Goal: Task Accomplishment & Management: Use online tool/utility

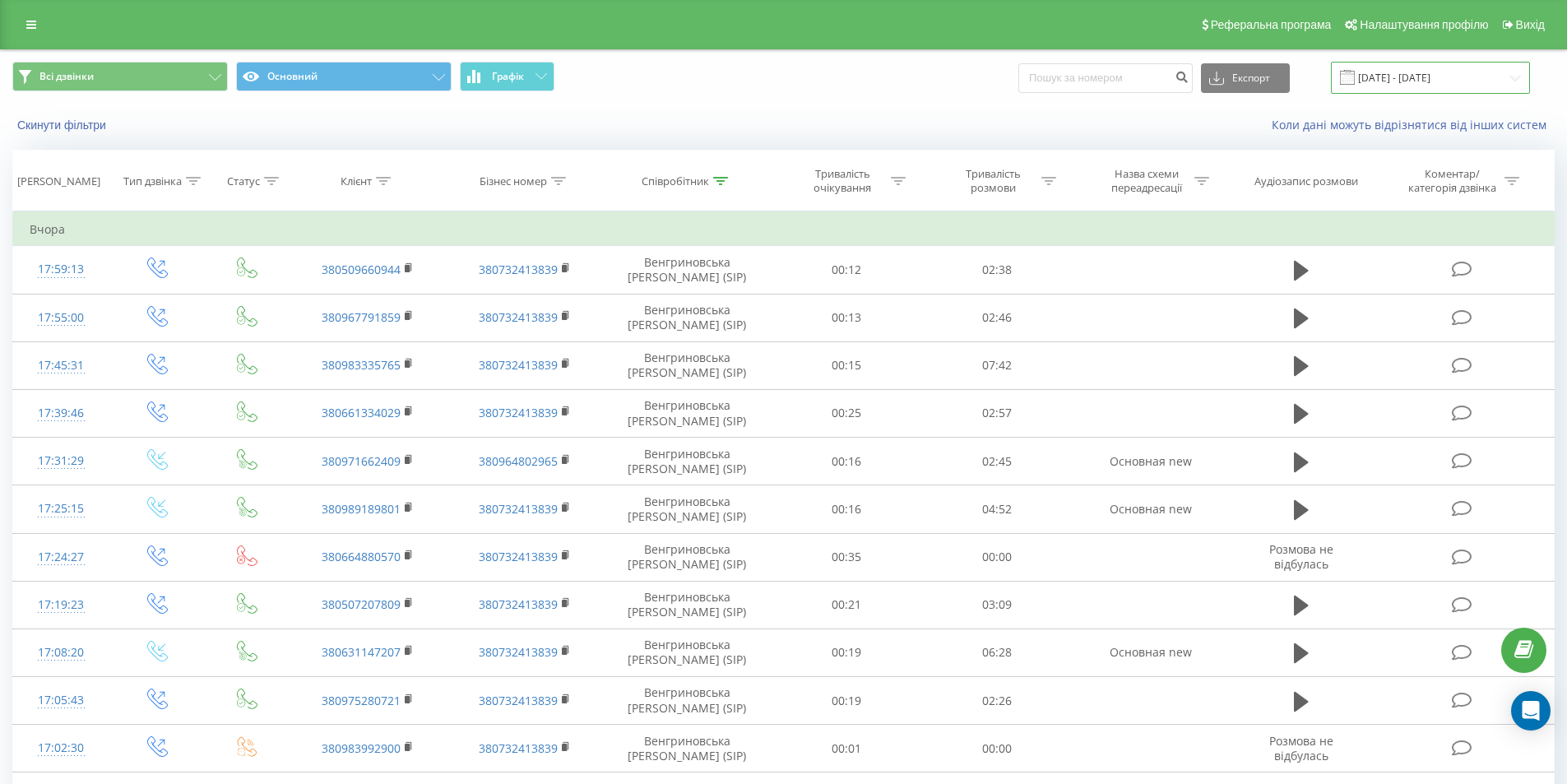
click at [1432, 82] on input "21.09.2025 - 21.09.2025" at bounding box center [1431, 78] width 199 height 32
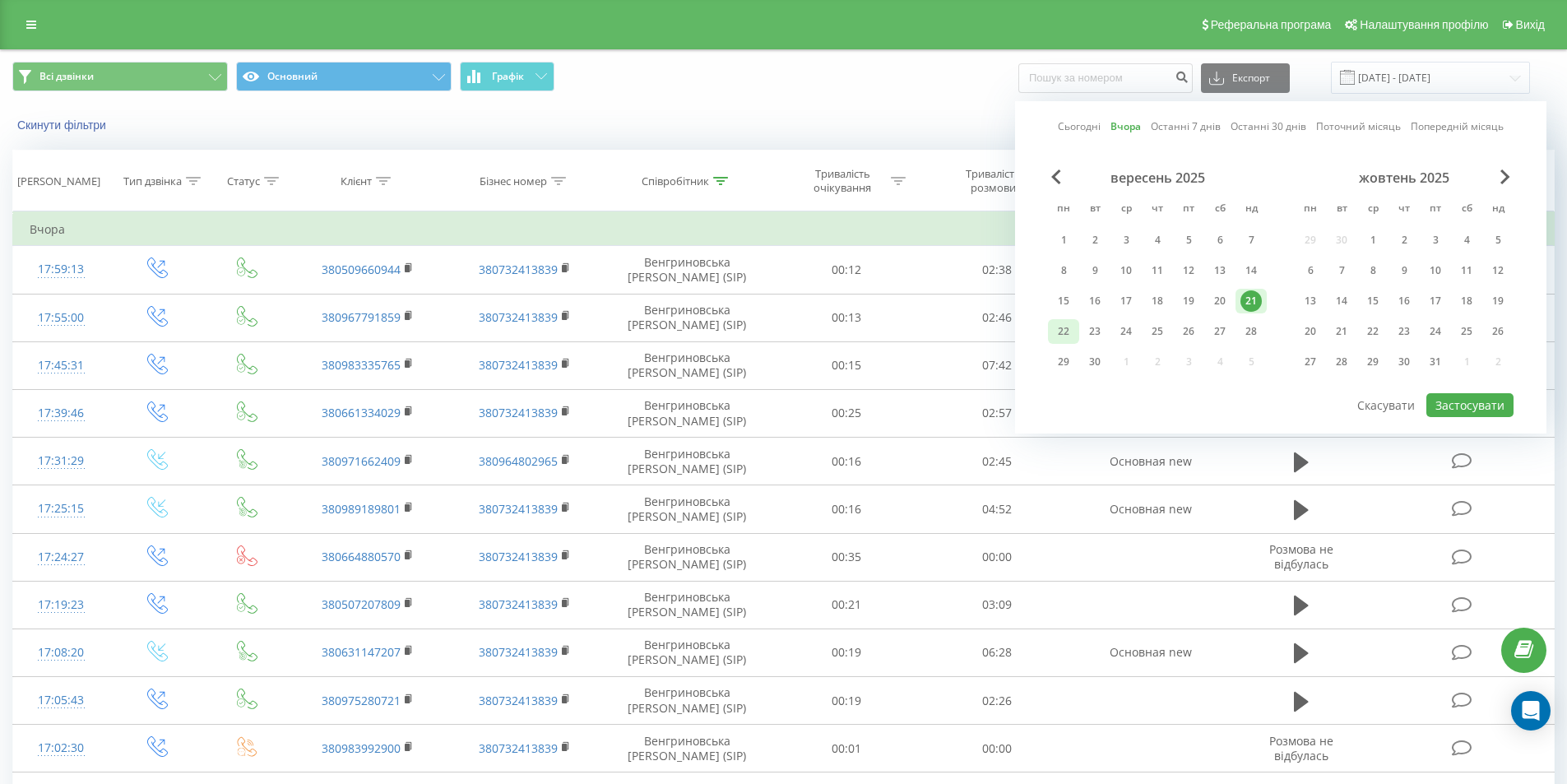
click at [1051, 339] on div "22" at bounding box center [1064, 332] width 31 height 25
click at [1436, 397] on button "Застосувати" at bounding box center [1469, 405] width 87 height 24
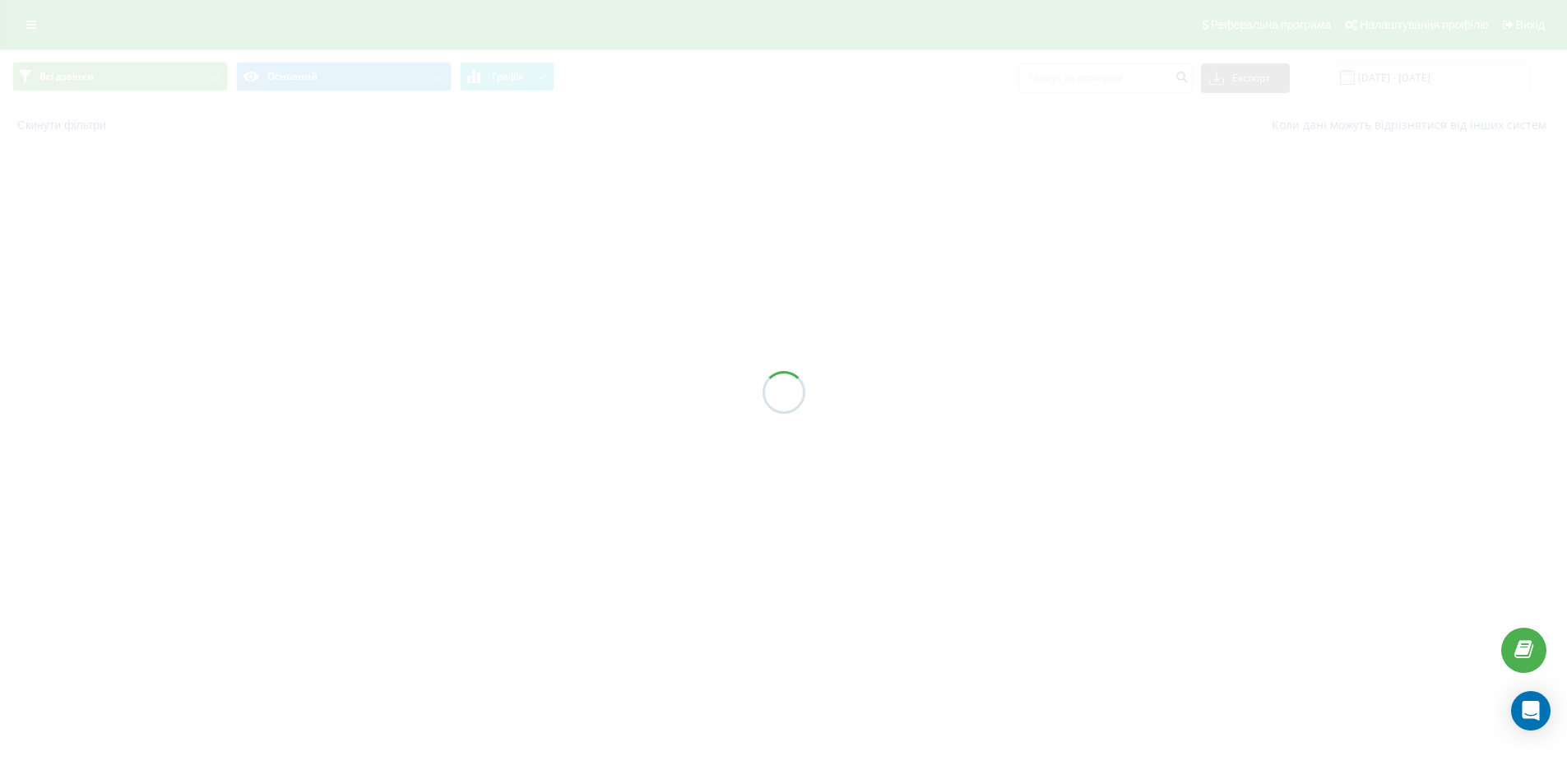
type input "[DATE] - [DATE]"
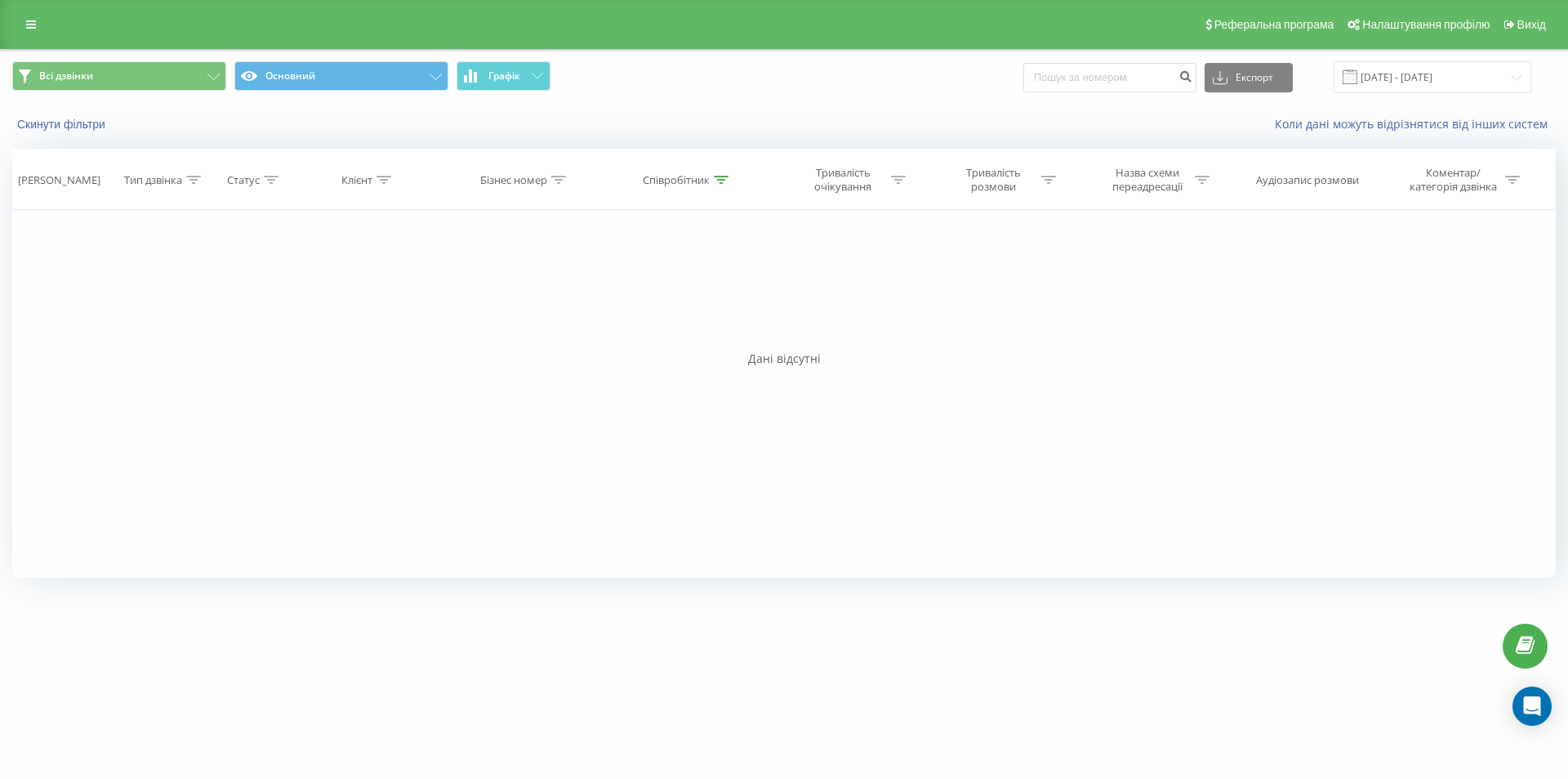
click at [1107, 94] on div "Всі дзвінки Основний Графік Експорт .csv .xls .xlsx 22.09.2025 - 22.09.2025" at bounding box center [784, 77] width 1566 height 55
click at [1105, 80] on input at bounding box center [1109, 77] width 173 height 29
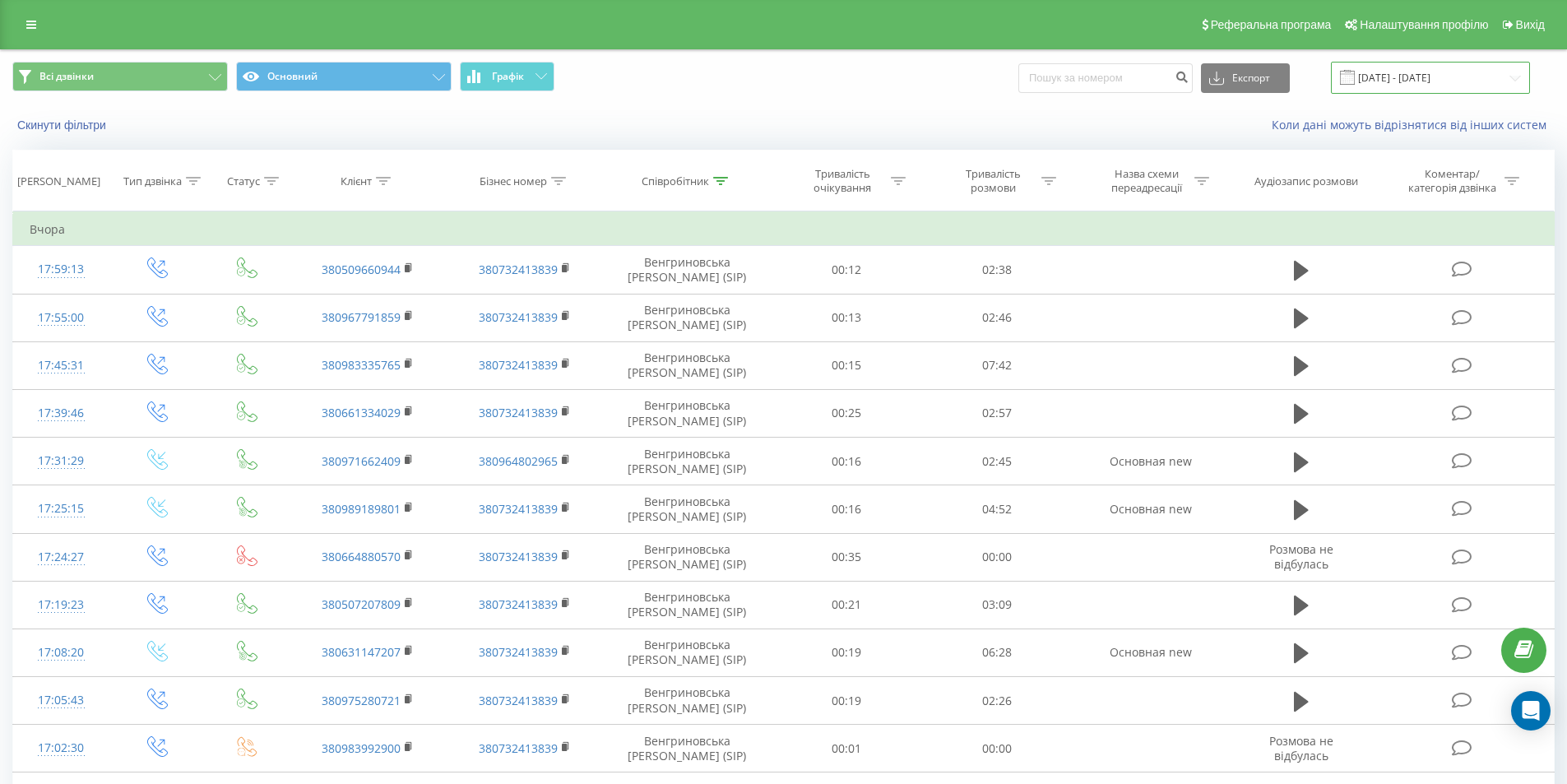
click at [1398, 71] on input "21.09.2025 - 21.09.2025" at bounding box center [1431, 78] width 199 height 32
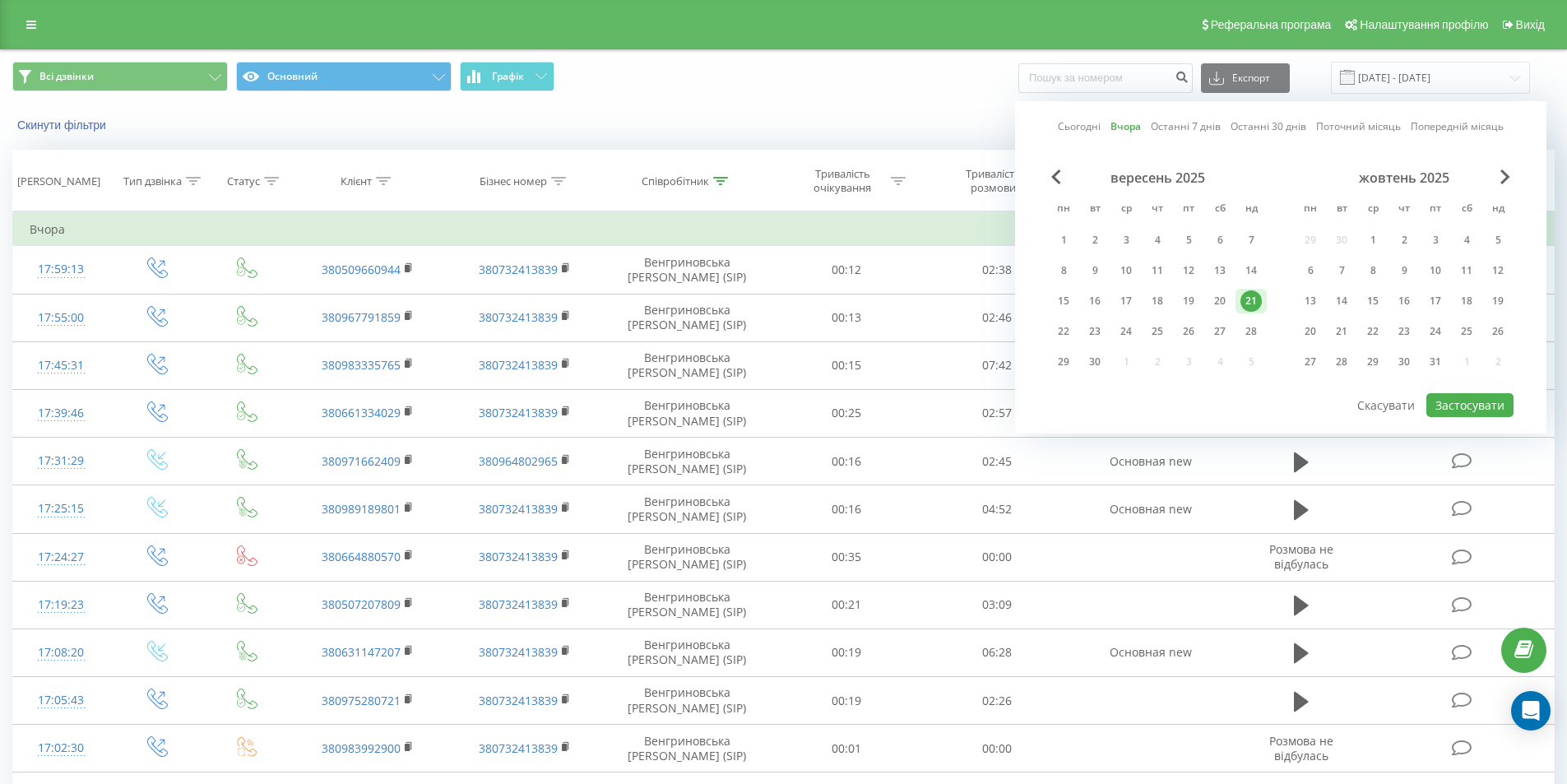
click at [828, 117] on div "Коли дані можуть відрізнятися вiд інших систем" at bounding box center [1077, 124] width 979 height 16
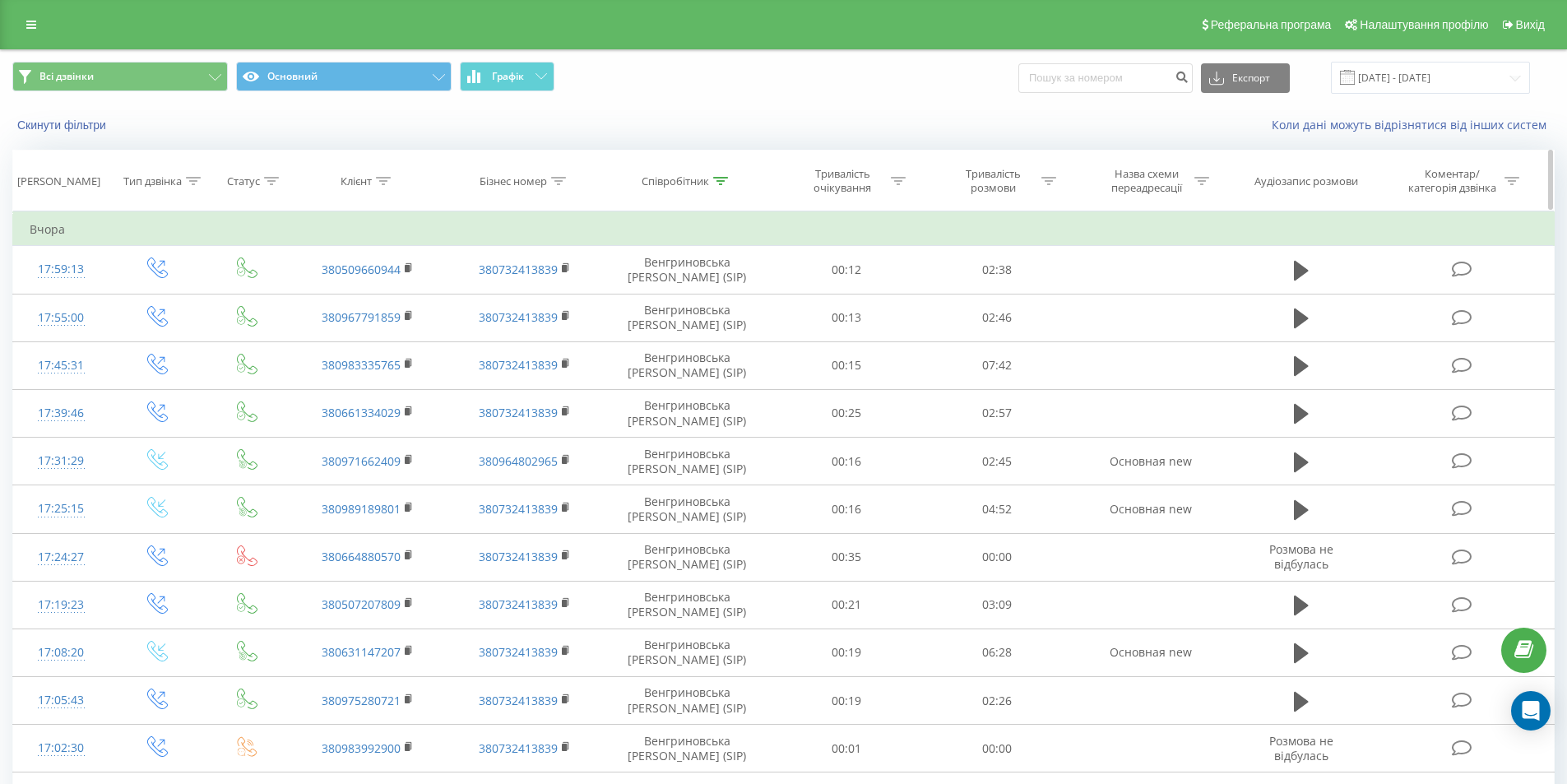
click at [162, 188] on div "Тип дзвінка" at bounding box center [152, 182] width 58 height 14
click at [166, 288] on div "Введіть значення" at bounding box center [148, 301] width 120 height 25
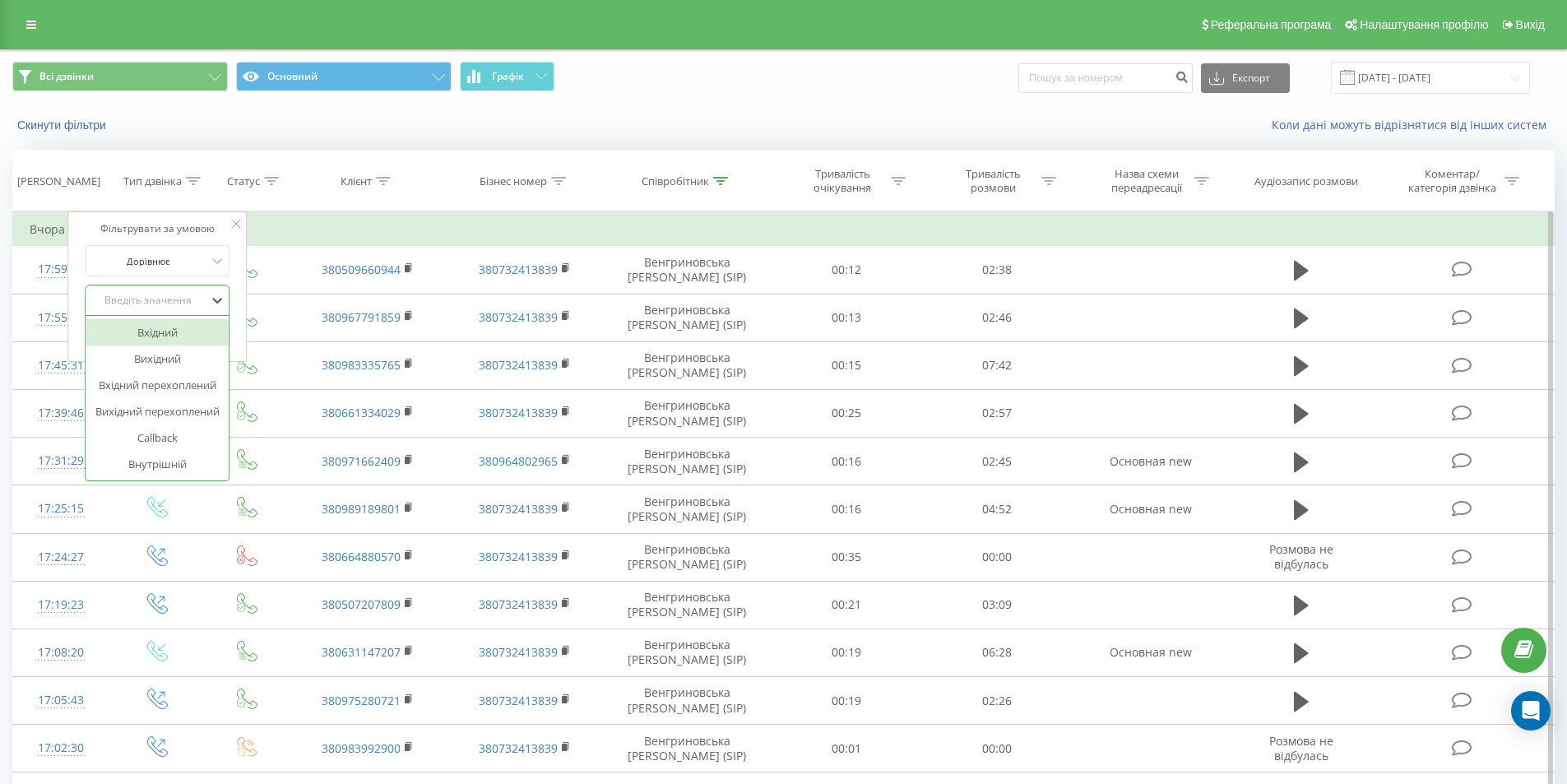
click at [161, 341] on div "Вхідний" at bounding box center [158, 332] width 143 height 26
click at [171, 339] on span "OK" at bounding box center [192, 333] width 46 height 25
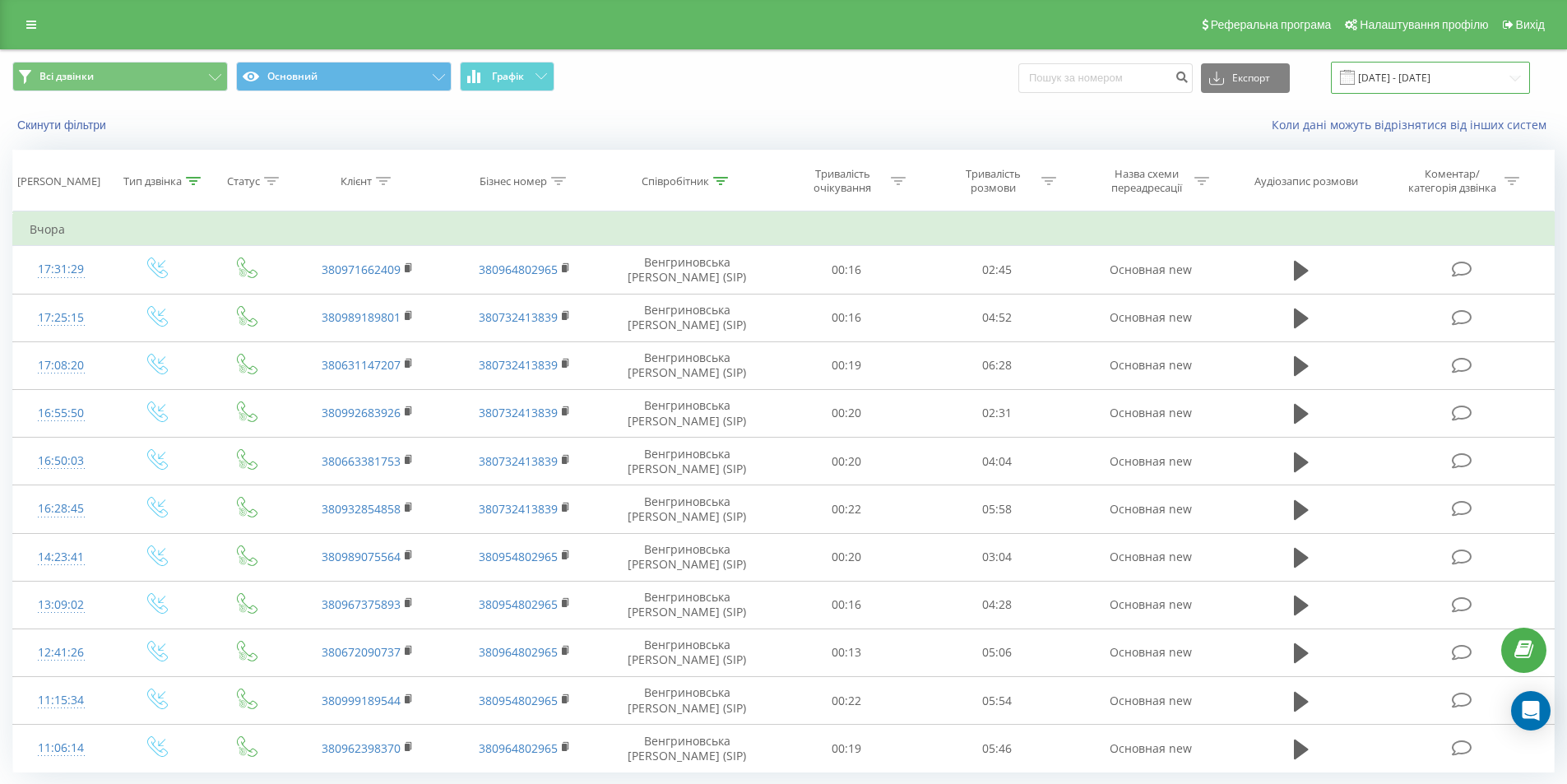
click at [1382, 90] on input "21.09.2025 - 21.09.2025" at bounding box center [1431, 78] width 199 height 32
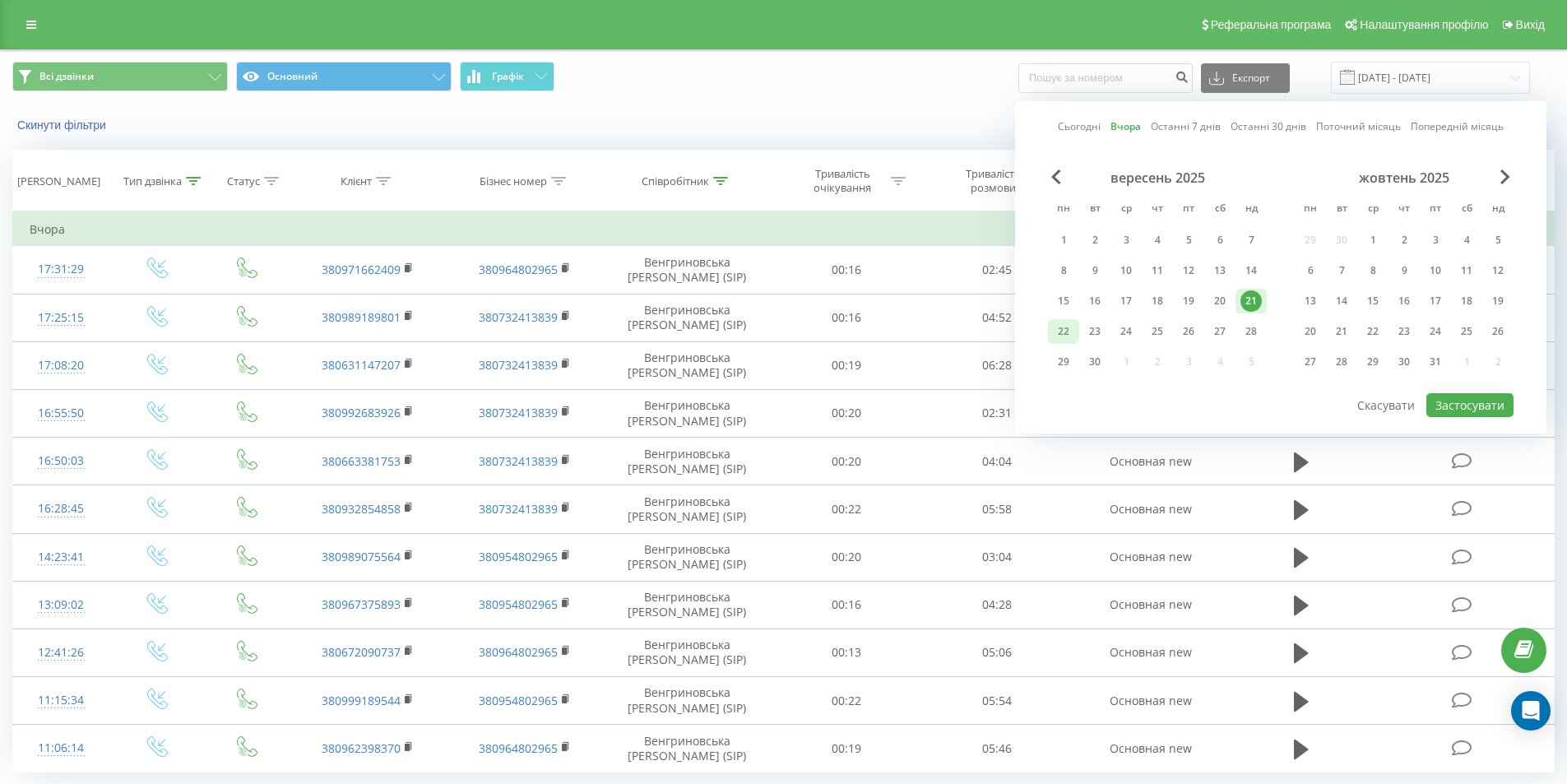
click at [1057, 331] on div "22" at bounding box center [1064, 331] width 21 height 21
click at [1449, 407] on button "Застосувати" at bounding box center [1469, 405] width 87 height 24
type input "[DATE] - [DATE]"
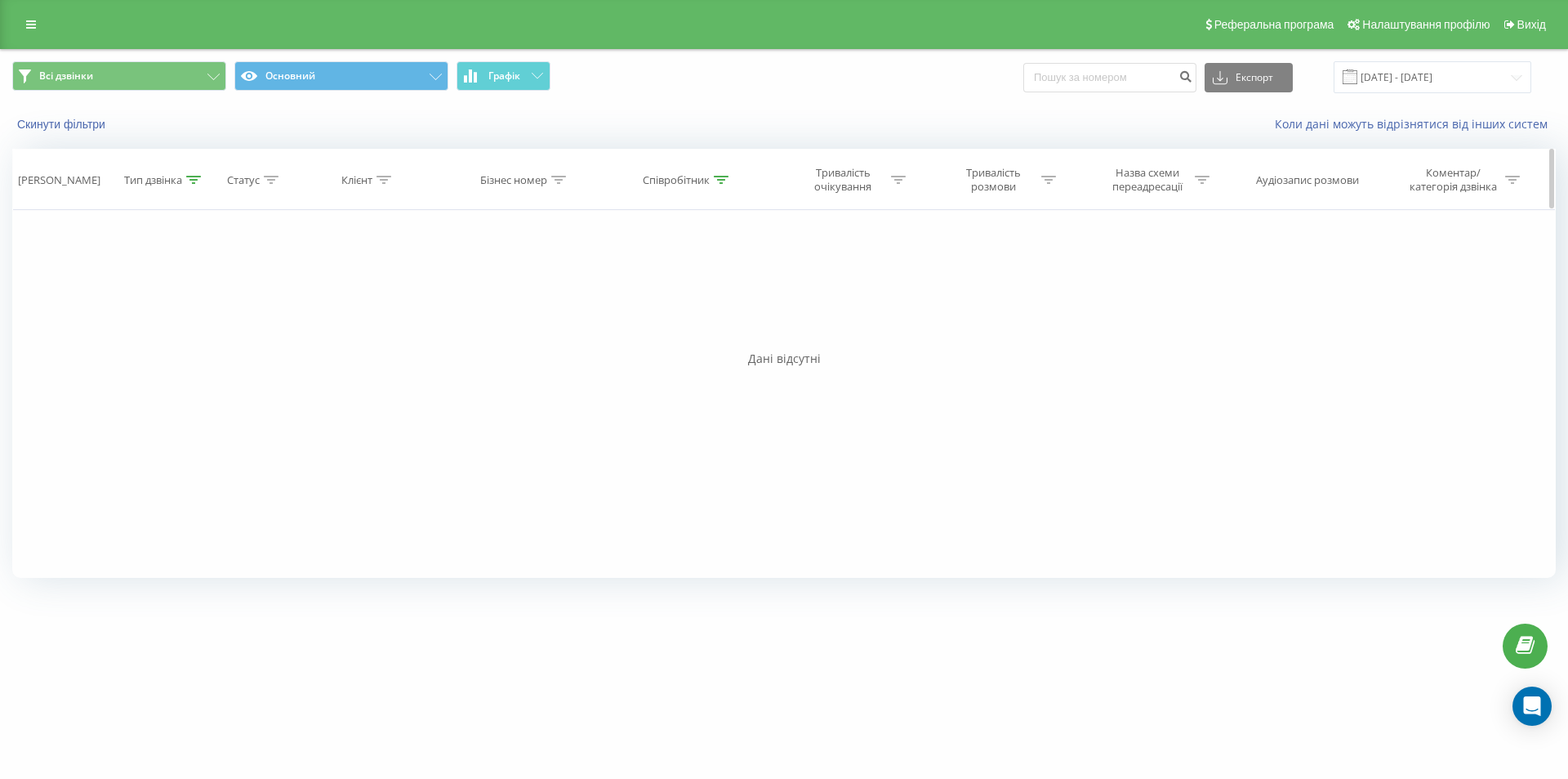
drag, startPoint x: 717, startPoint y: 194, endPoint x: 709, endPoint y: 187, distance: 10.6
click at [716, 193] on th "Співробітник" at bounding box center [688, 180] width 169 height 60
click at [709, 187] on div "Співробітник" at bounding box center [676, 181] width 67 height 14
click at [700, 297] on input "Венгриновська" at bounding box center [688, 297] width 144 height 28
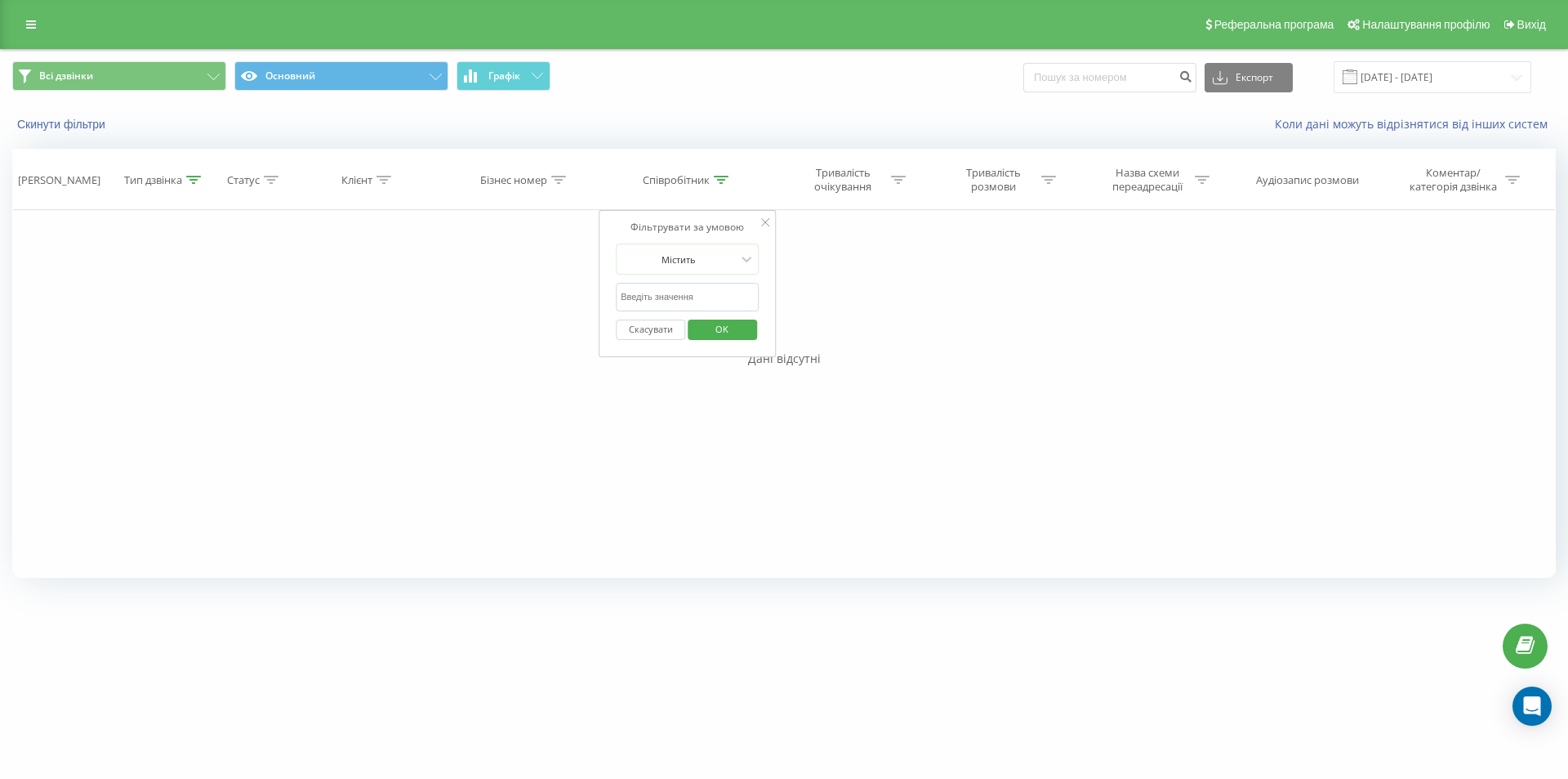
click at [709, 324] on span "OK" at bounding box center [722, 329] width 45 height 25
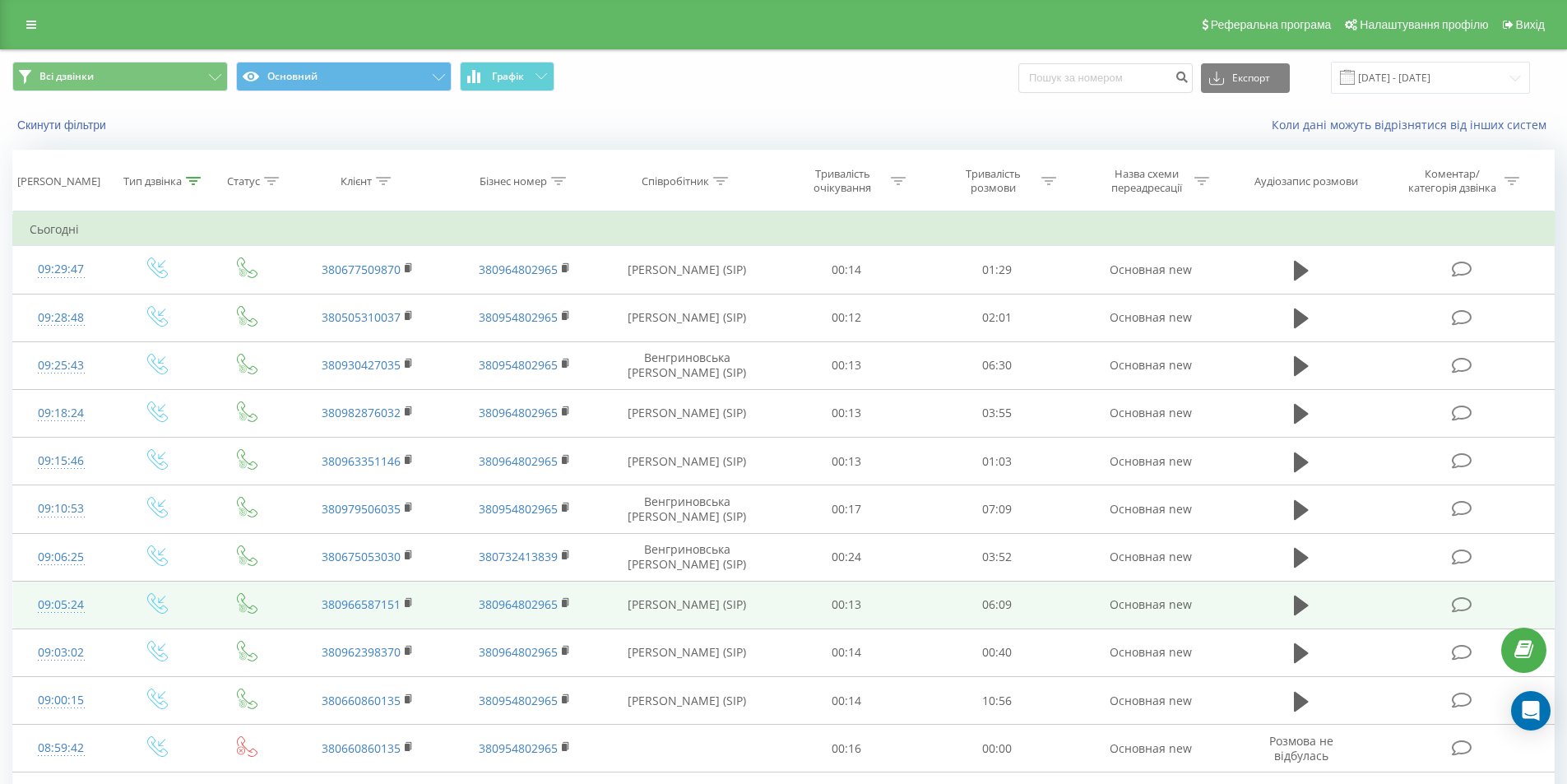
scroll to position [242, 0]
